Goal: Go to known website: Access a specific website the user already knows

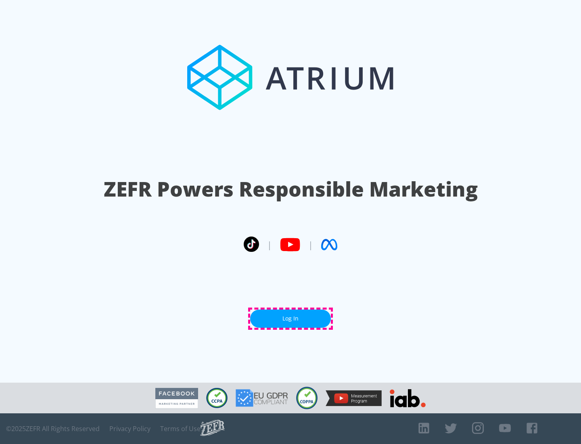
click at [291, 318] on link "Log In" at bounding box center [290, 318] width 81 height 18
